Goal: Obtain resource: Download file/media

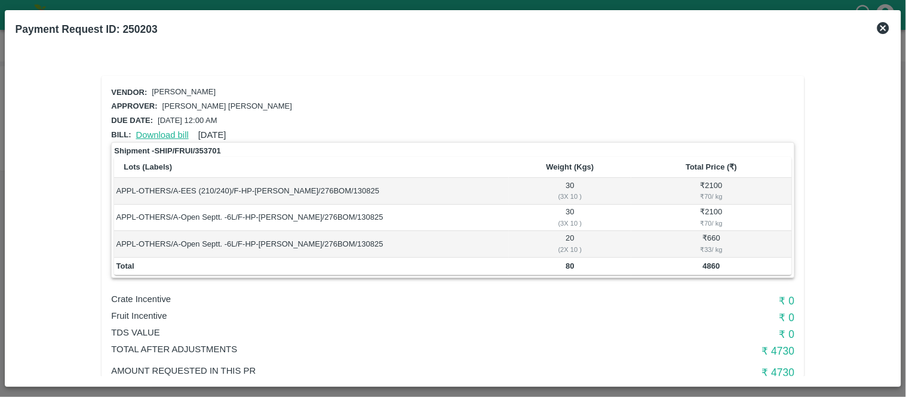
click at [160, 130] on link "Download bill" at bounding box center [162, 135] width 53 height 10
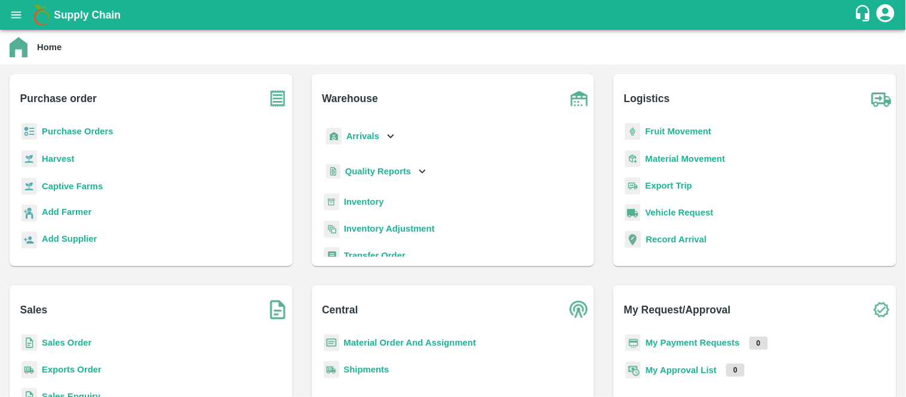
click at [76, 128] on b "Purchase Orders" at bounding box center [78, 132] width 72 height 10
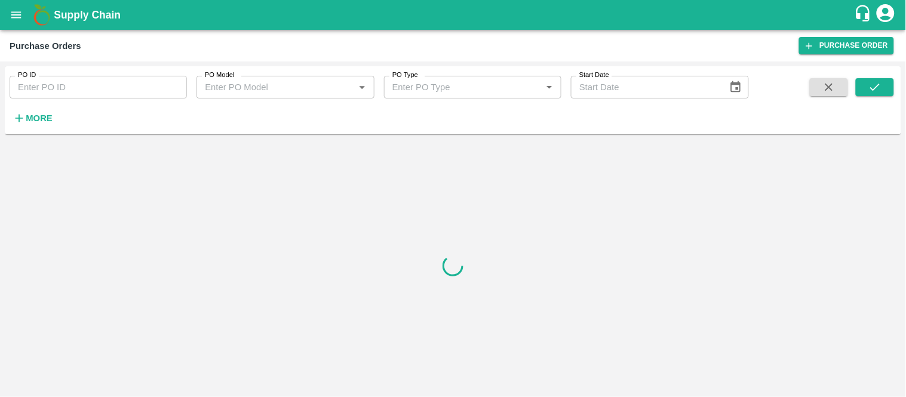
paste input "169143"
click at [78, 90] on input "169143" at bounding box center [98, 87] width 177 height 23
type input "169143"
click at [863, 88] on button "submit" at bounding box center [875, 87] width 38 height 18
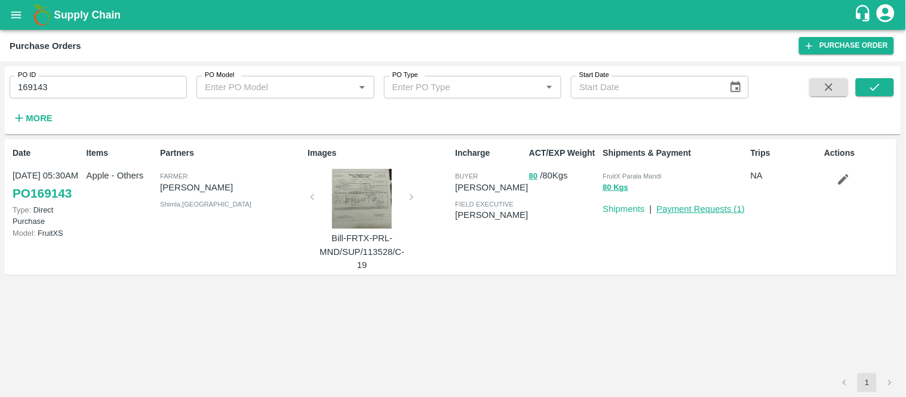
click at [692, 209] on link "Payment Requests ( 1 )" at bounding box center [701, 209] width 88 height 10
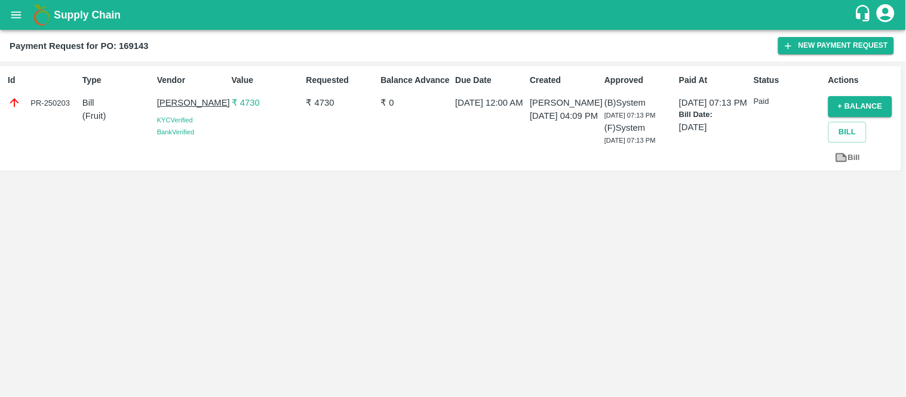
click at [849, 155] on link "Bill" at bounding box center [847, 158] width 38 height 21
